Goal: Task Accomplishment & Management: Manage account settings

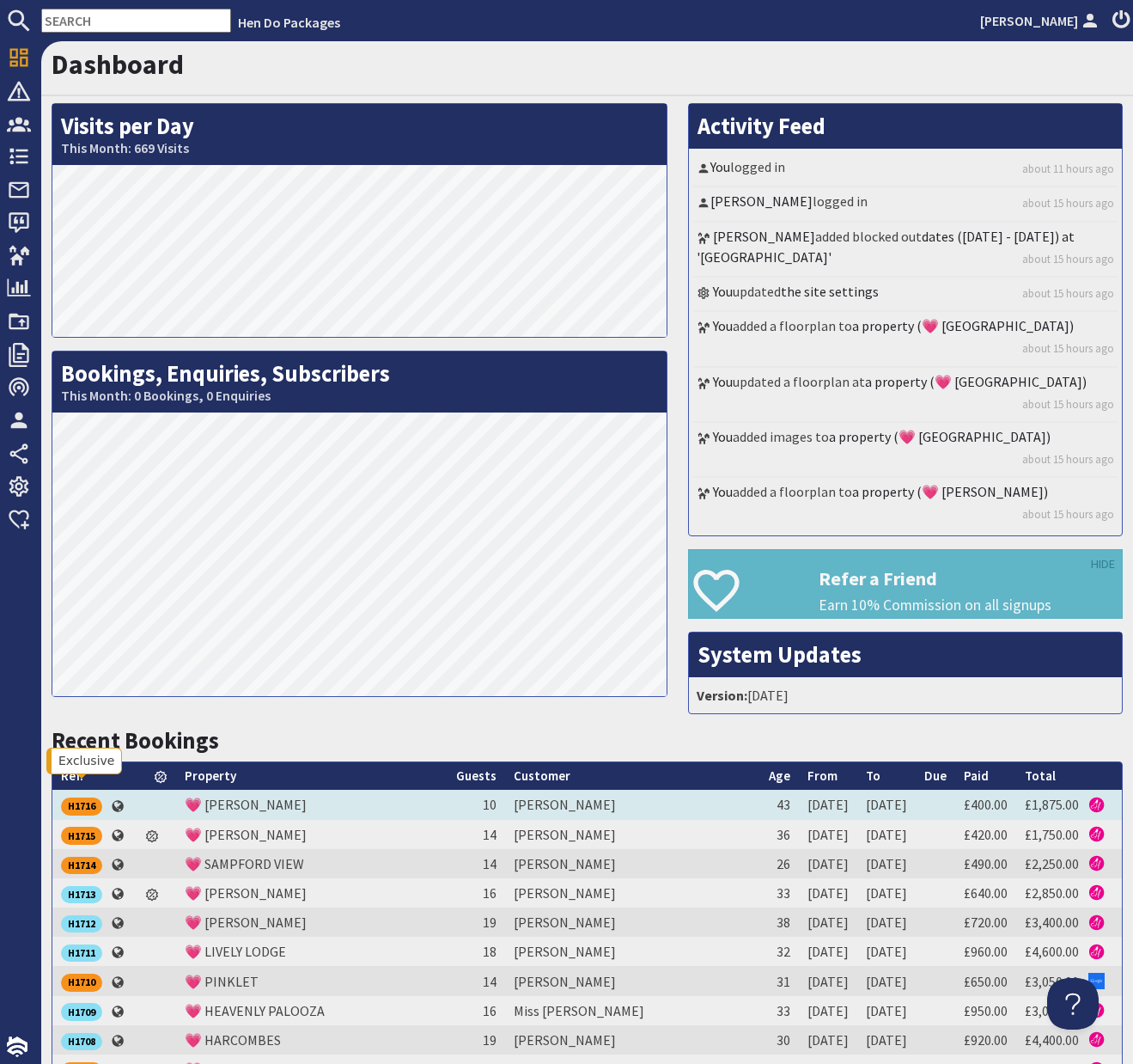
click at [81, 798] on div "H1716" at bounding box center [81, 806] width 41 height 17
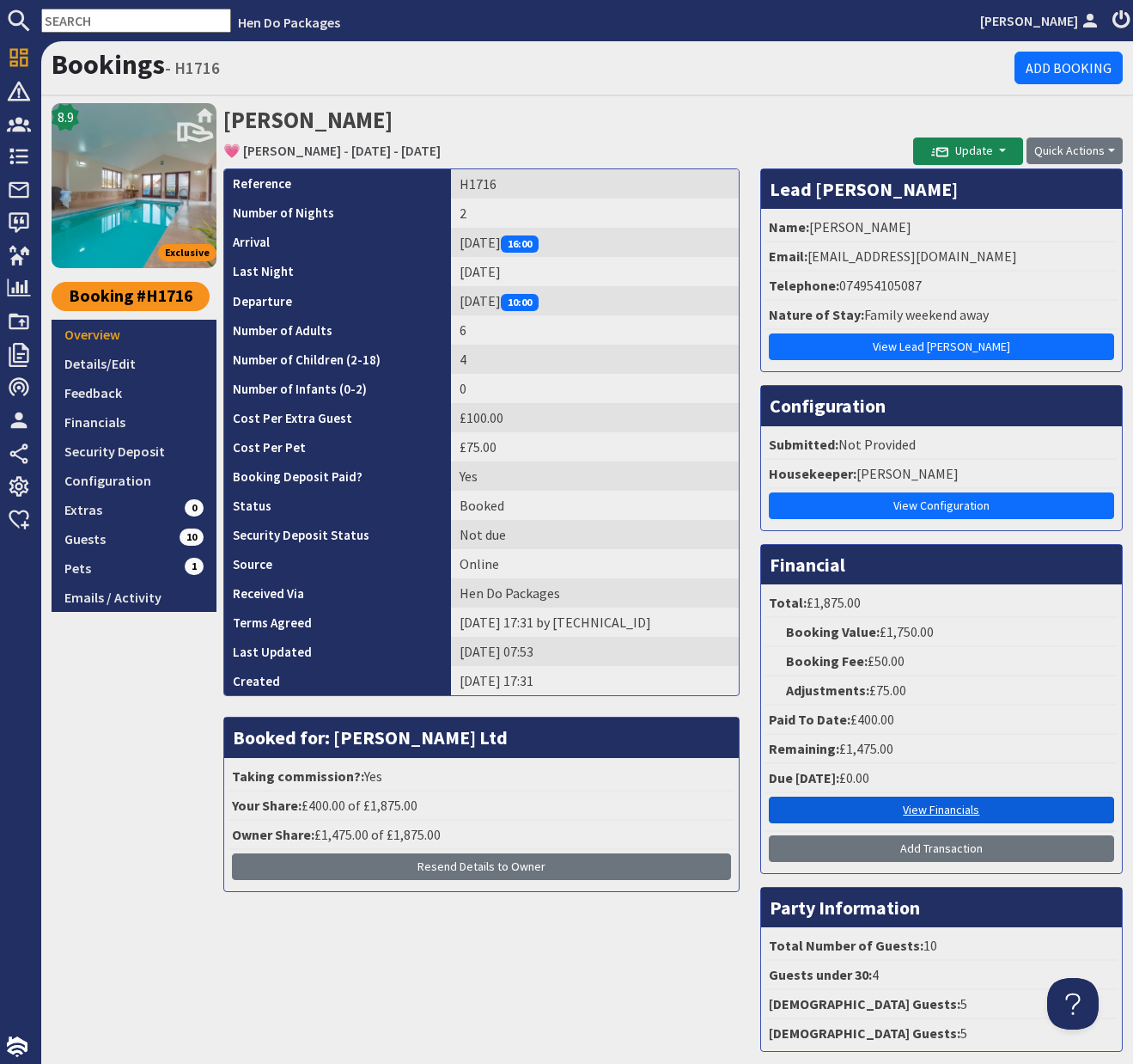
click at [930, 813] on link "View Financials" at bounding box center [942, 809] width 346 height 26
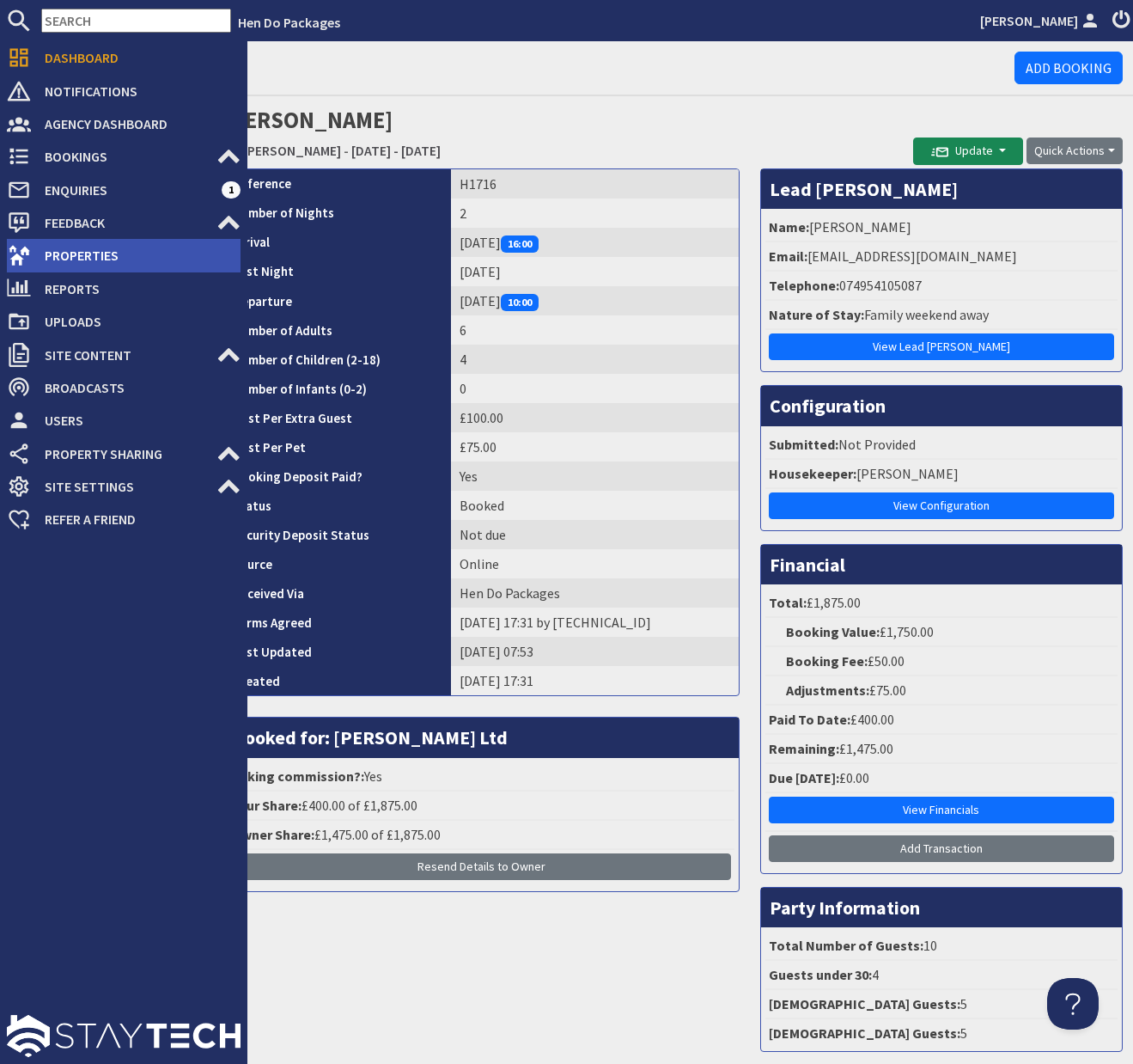
click at [75, 253] on span "Properties" at bounding box center [135, 256] width 210 height 27
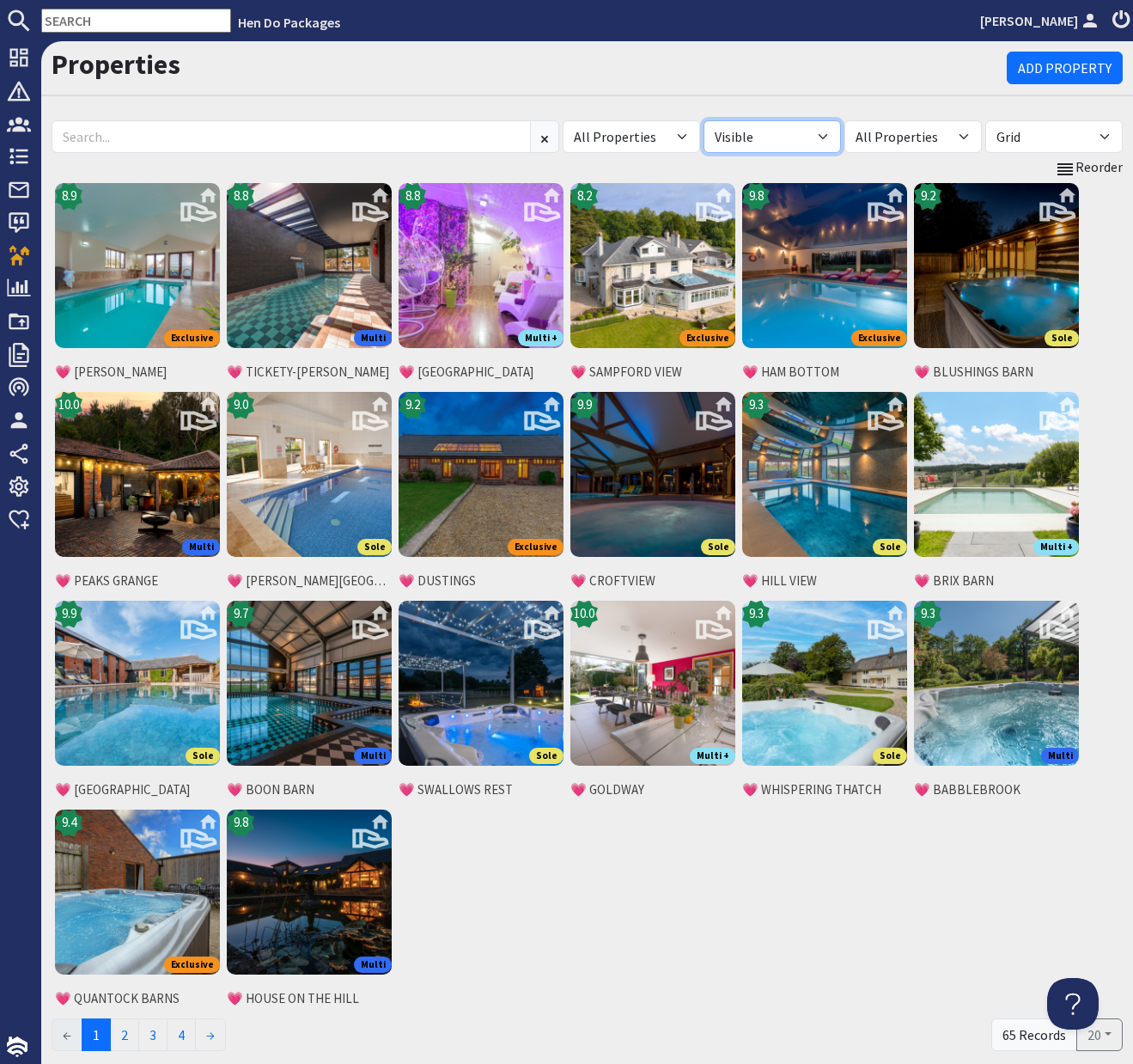
click at [825, 136] on select "All Visible Not Visible" at bounding box center [772, 136] width 137 height 33
select select "false"
click at [704, 120] on select "All Visible Not Visible" at bounding box center [772, 136] width 137 height 33
